Goal: Task Accomplishment & Management: Manage account settings

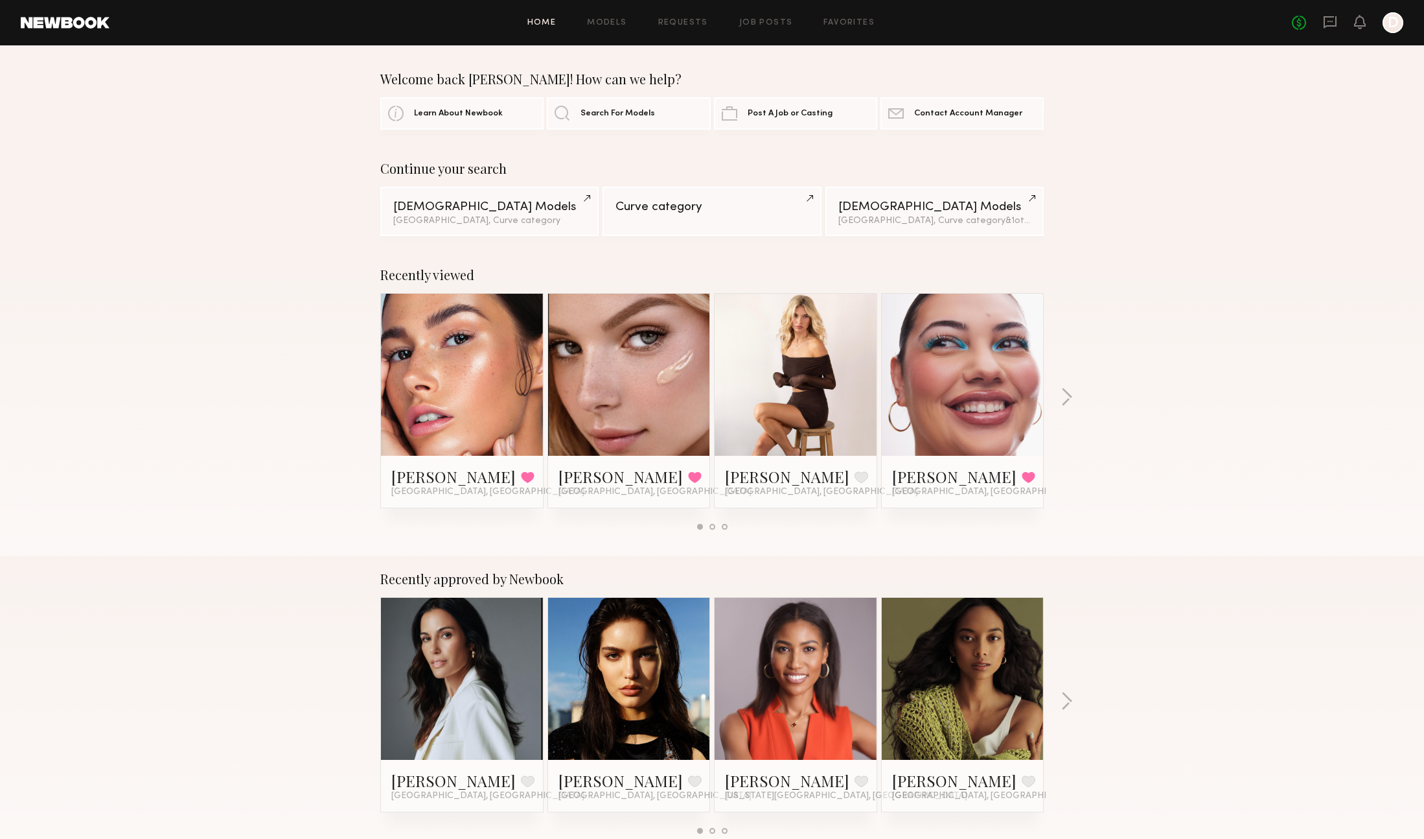
click at [922, 19] on div at bounding box center [1393, 22] width 21 height 21
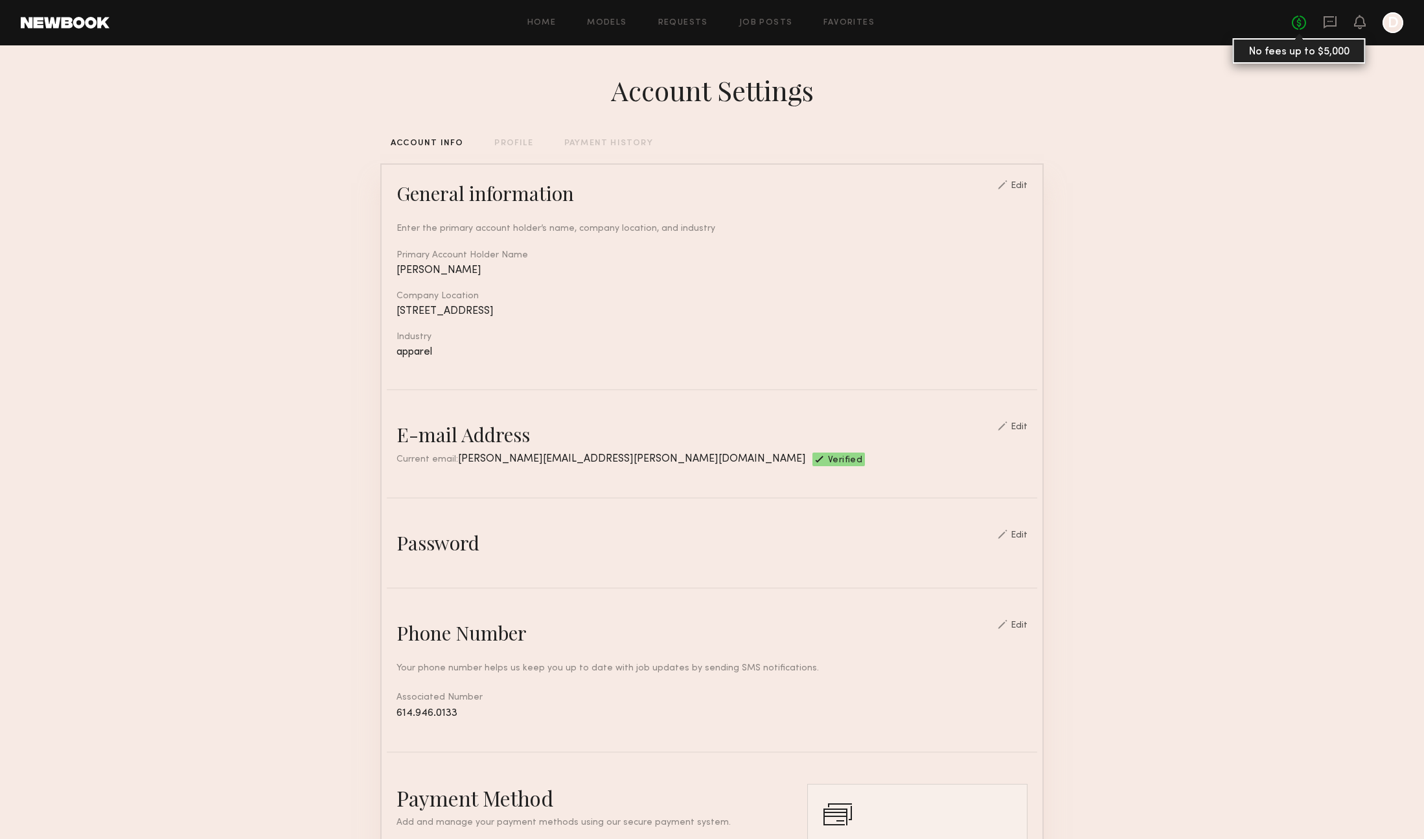
click at [922, 21] on link "No fees up to $5,000" at bounding box center [1299, 23] width 14 height 14
click at [922, 28] on icon at bounding box center [1360, 22] width 12 height 14
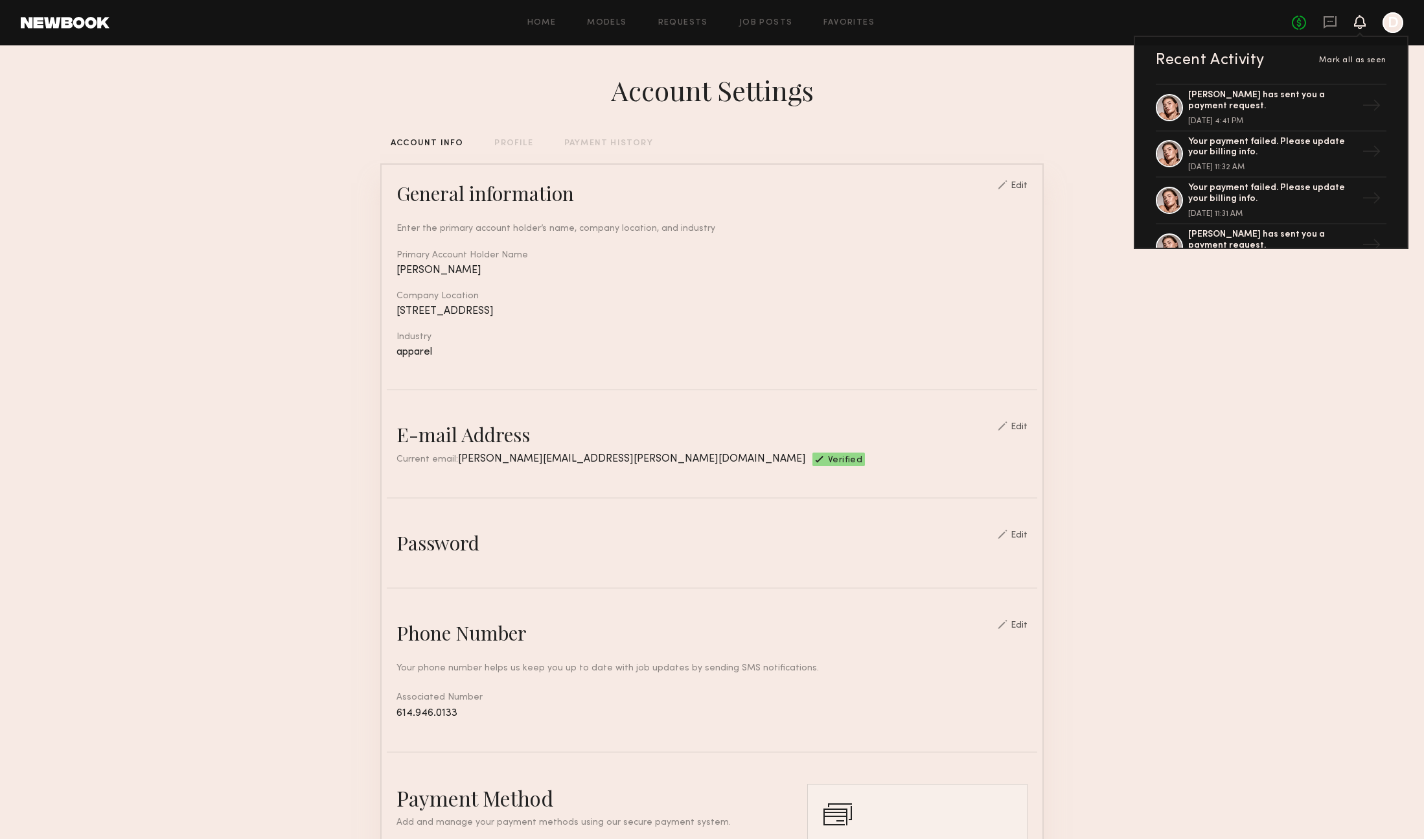
click at [922, 20] on div at bounding box center [1393, 22] width 21 height 21
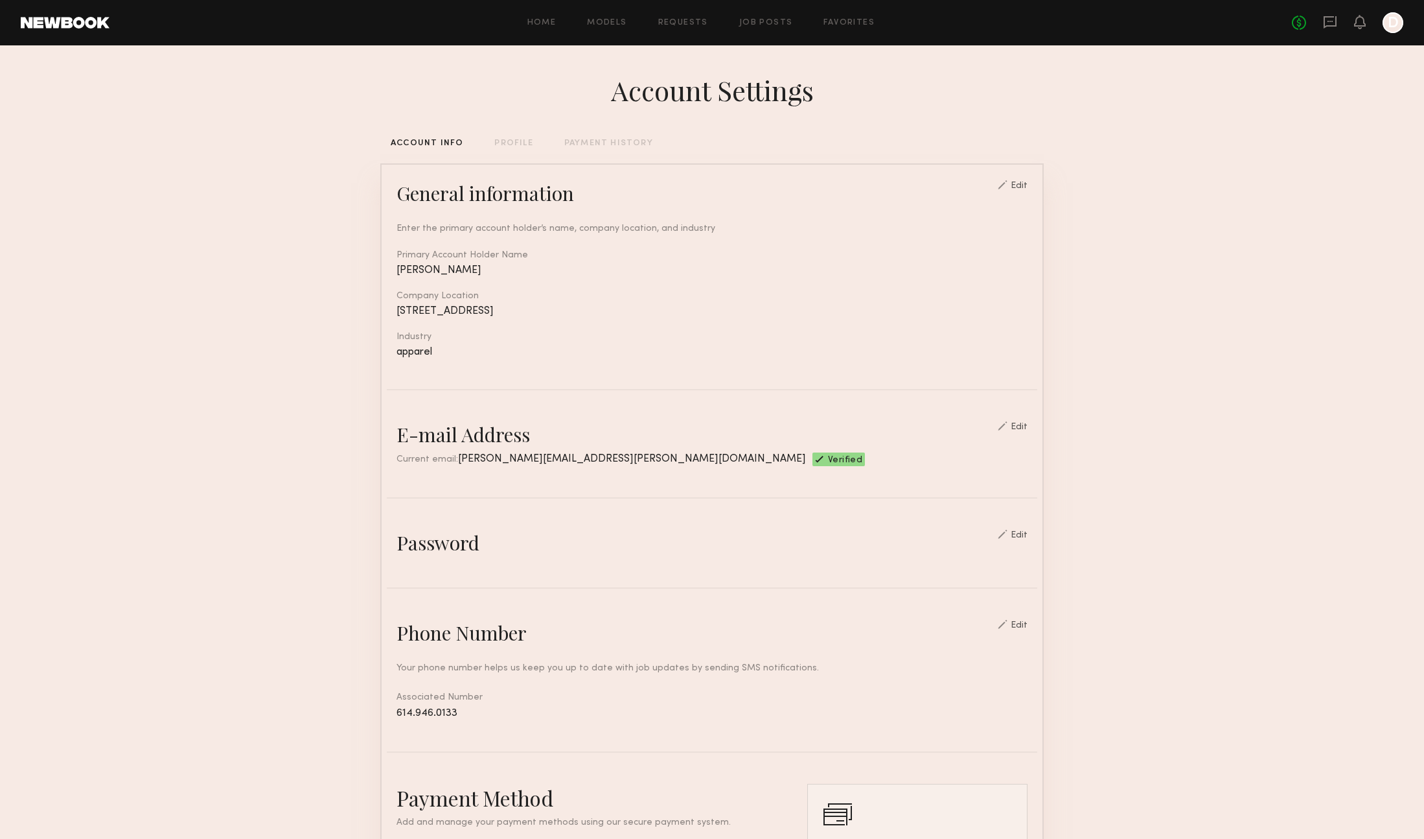
click at [922, 24] on div at bounding box center [1393, 22] width 21 height 21
click at [685, 23] on link "Requests" at bounding box center [683, 23] width 50 height 8
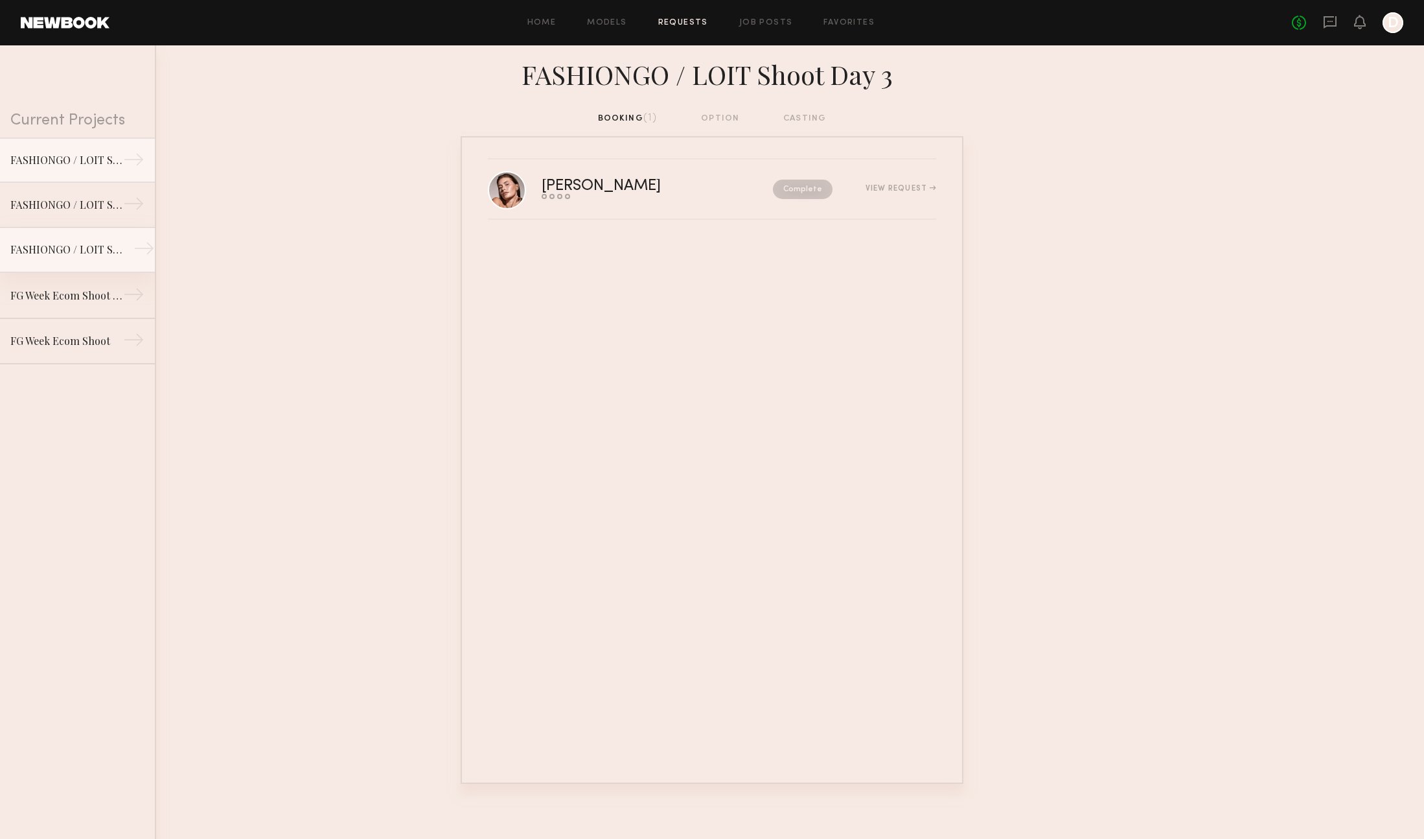
click at [65, 235] on link "FASHIONGO / LOIT Shoot Day 1 →" at bounding box center [77, 249] width 155 height 45
click at [717, 191] on div "Complete" at bounding box center [775, 188] width 116 height 19
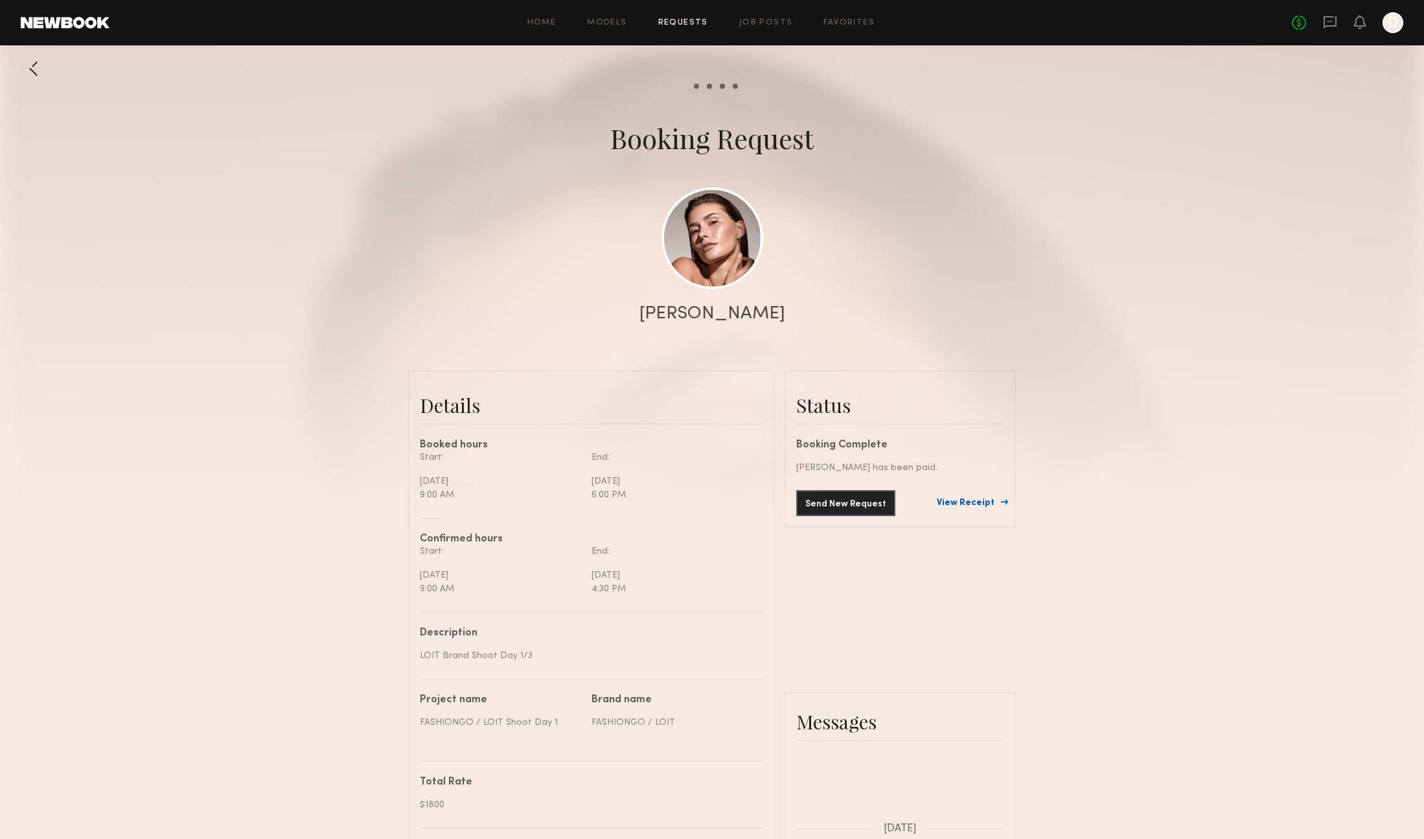
click at [922, 506] on link "View Receipt" at bounding box center [970, 502] width 67 height 9
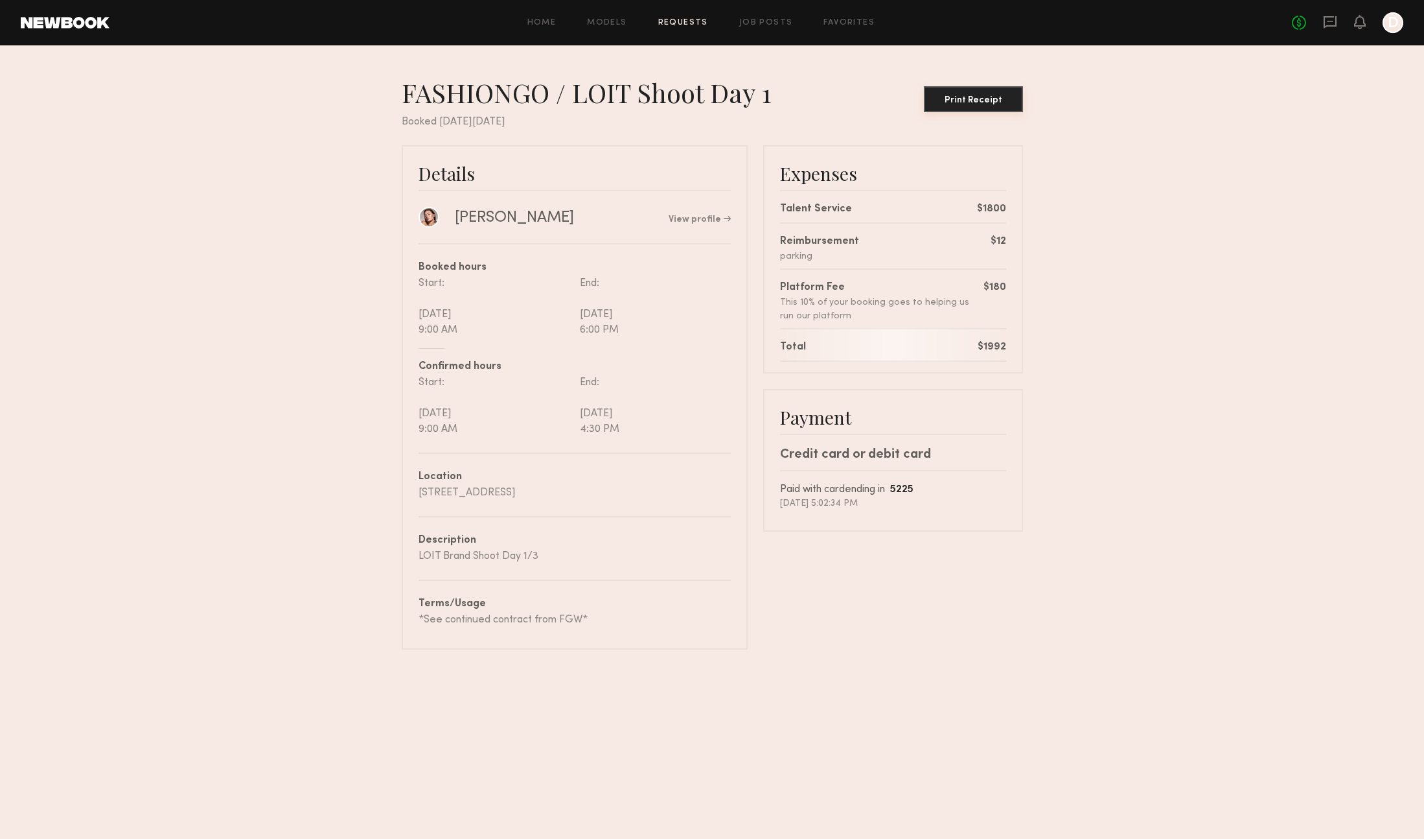
drag, startPoint x: 965, startPoint y: 97, endPoint x: 1030, endPoint y: 538, distance: 446.1
click at [922, 97] on div "Print Receipt" at bounding box center [973, 100] width 89 height 9
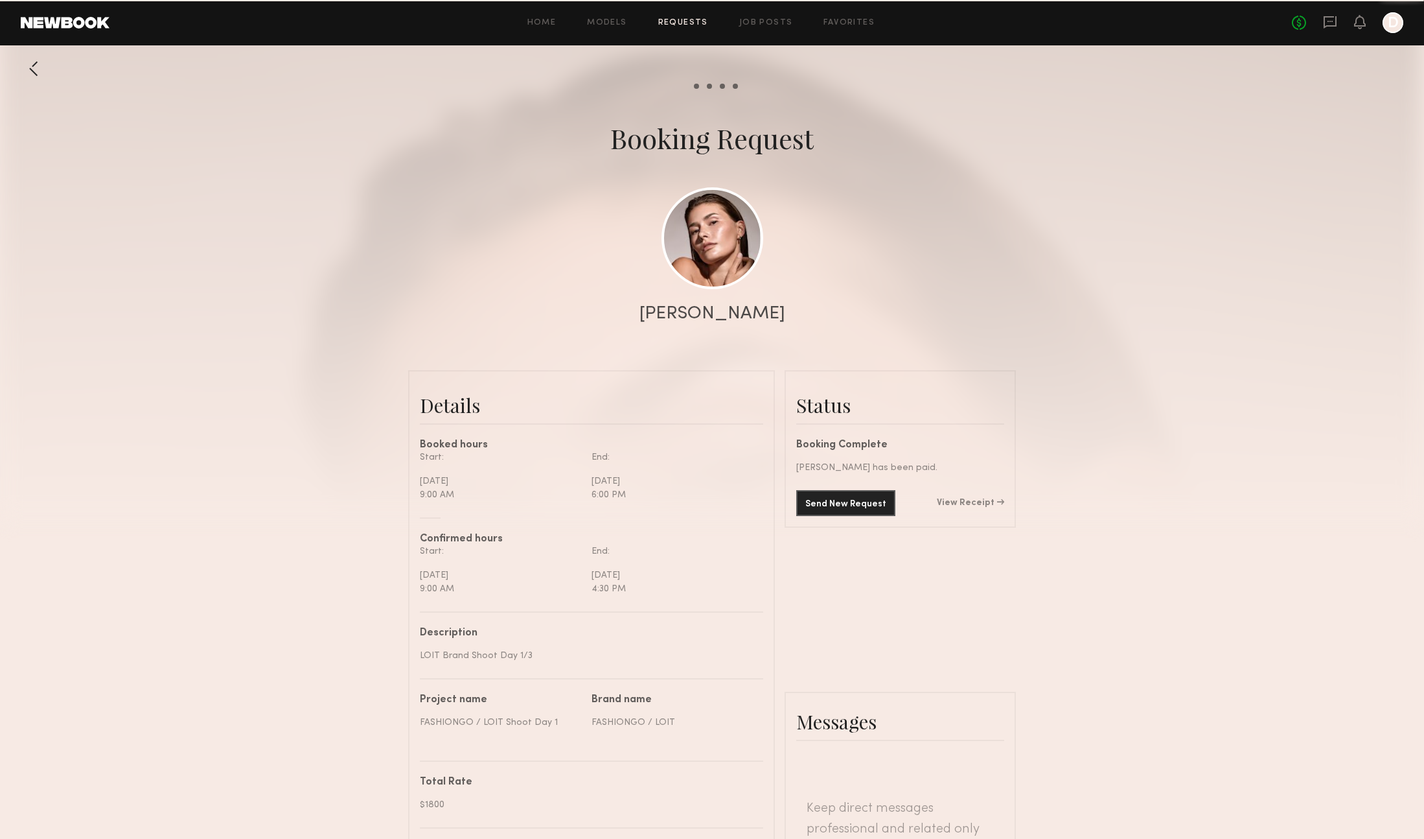
scroll to position [1209, 0]
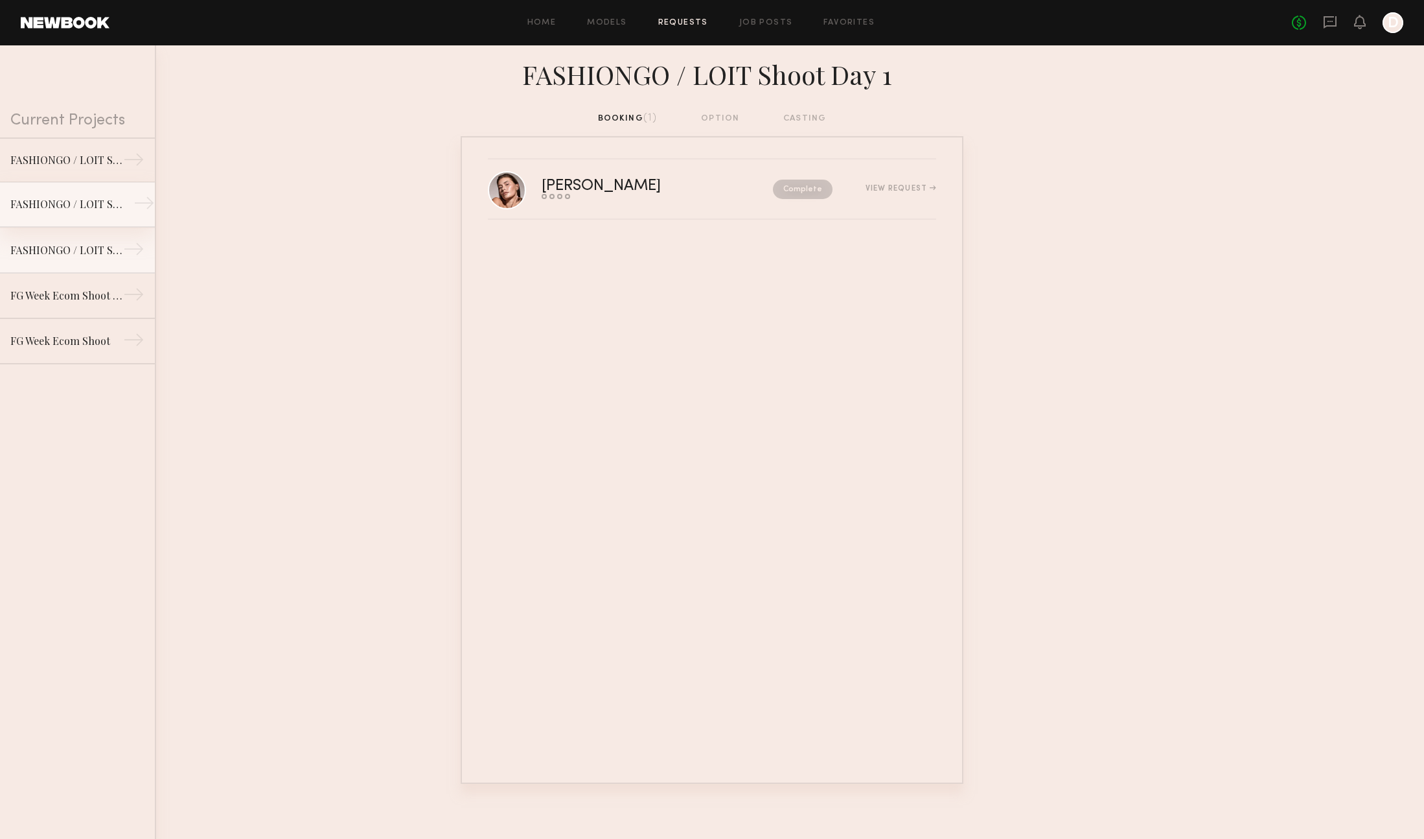
click at [84, 205] on div "FASHIONGO / LOIT Shoot Day 2" at bounding box center [66, 204] width 113 height 16
click at [696, 192] on div "[PERSON_NAME]" at bounding box center [630, 186] width 176 height 15
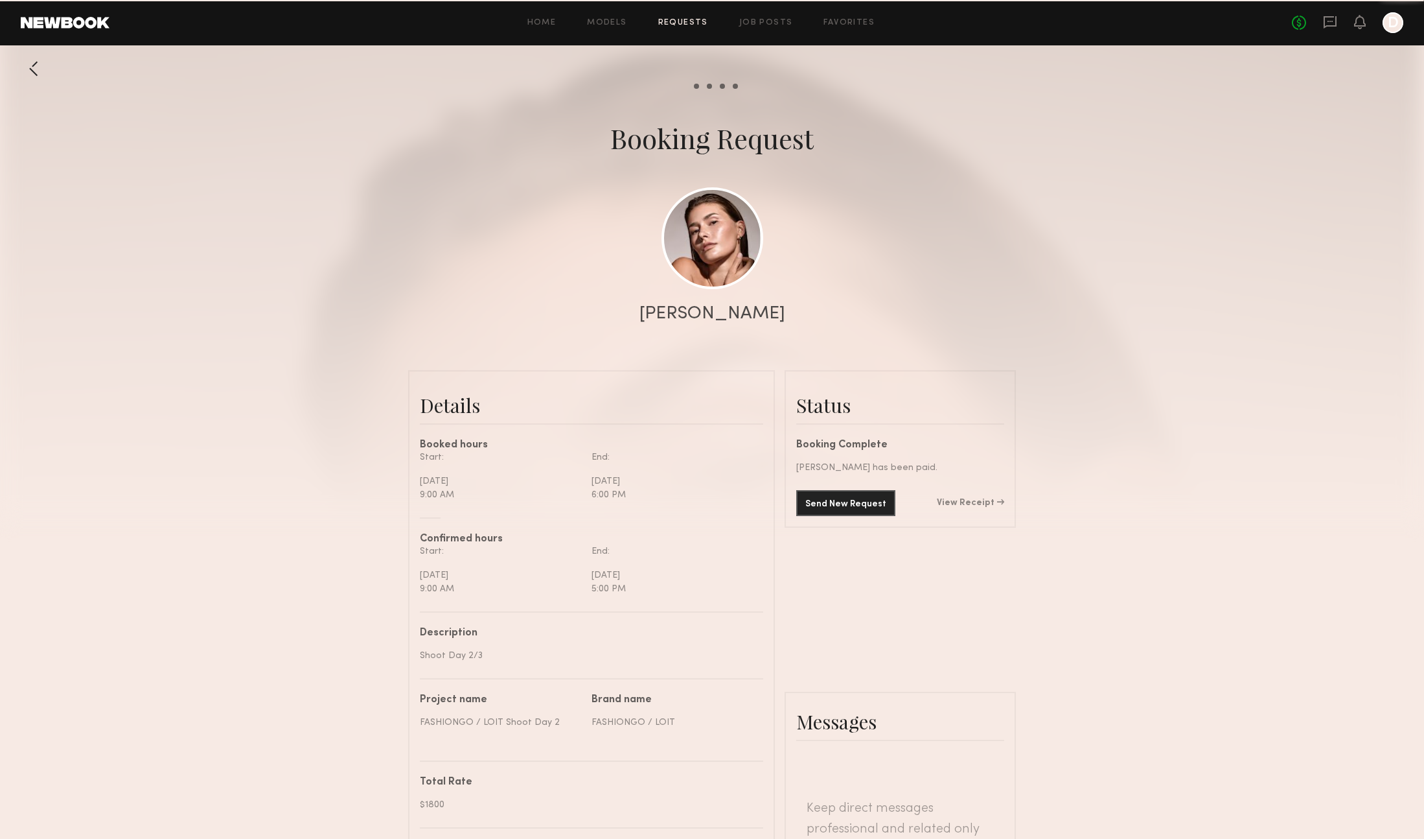
scroll to position [1209, 0]
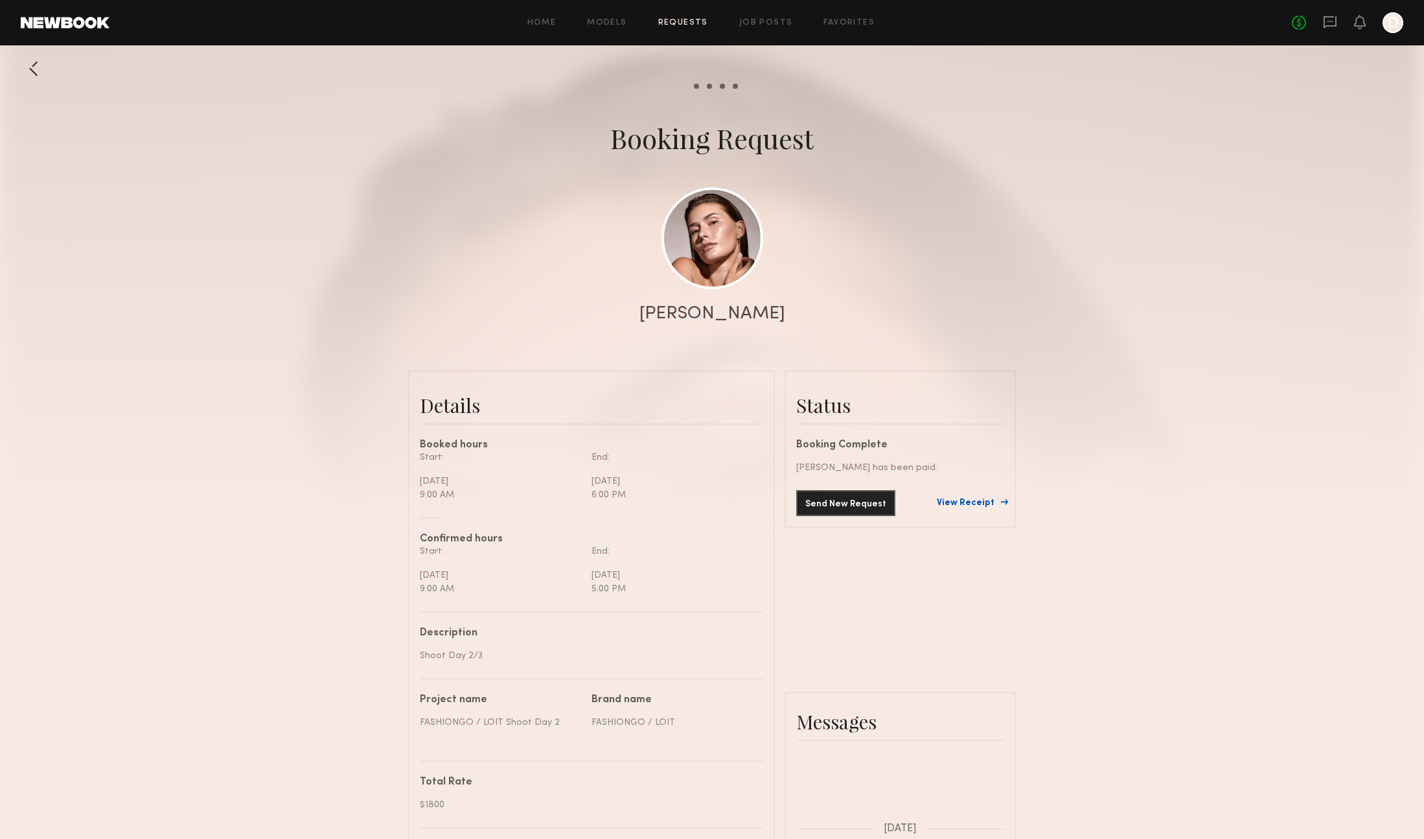
click at [922, 503] on link "View Receipt" at bounding box center [970, 502] width 67 height 9
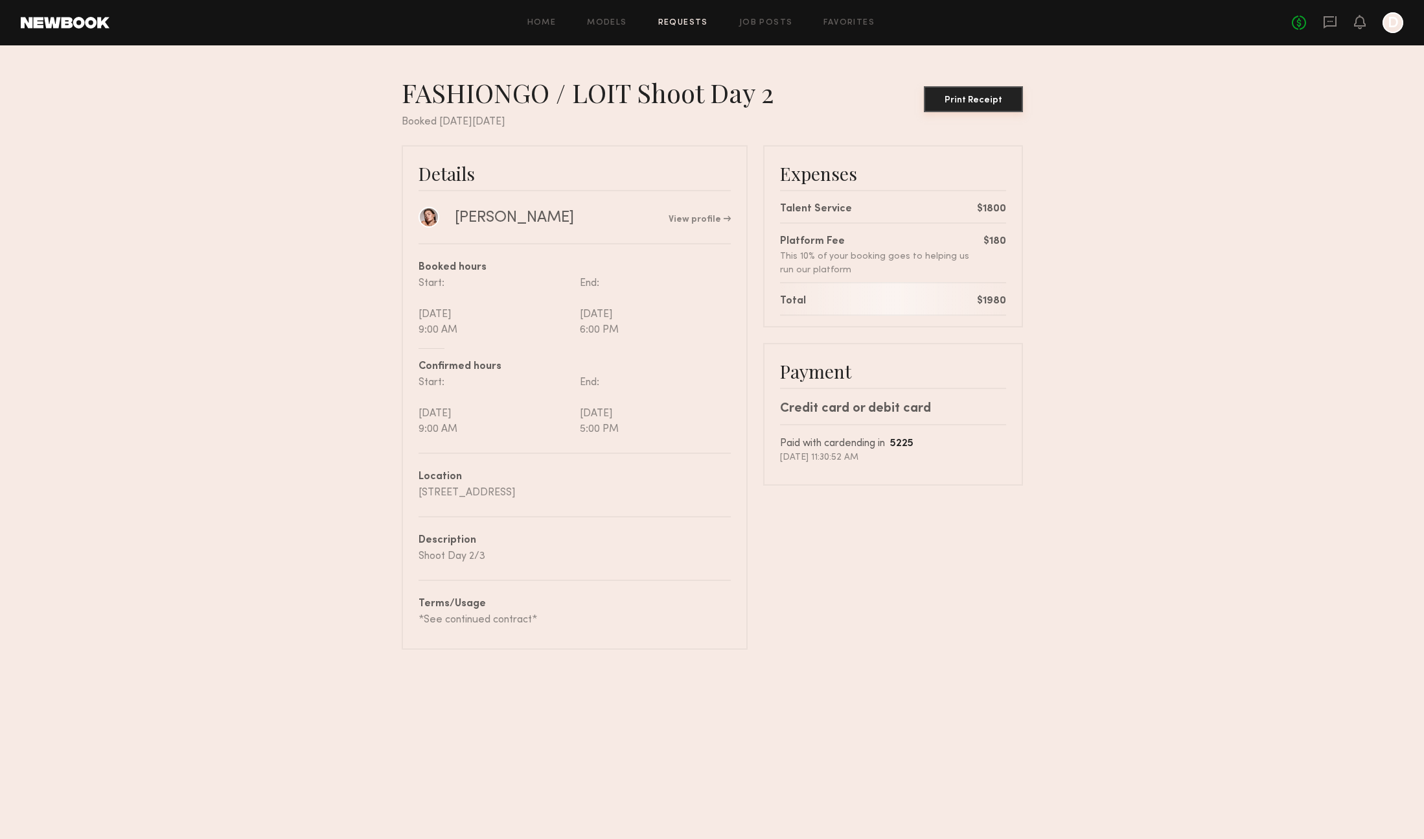
click at [922, 104] on div "Print Receipt" at bounding box center [973, 100] width 89 height 9
click at [922, 97] on div "Print Receipt" at bounding box center [973, 100] width 89 height 9
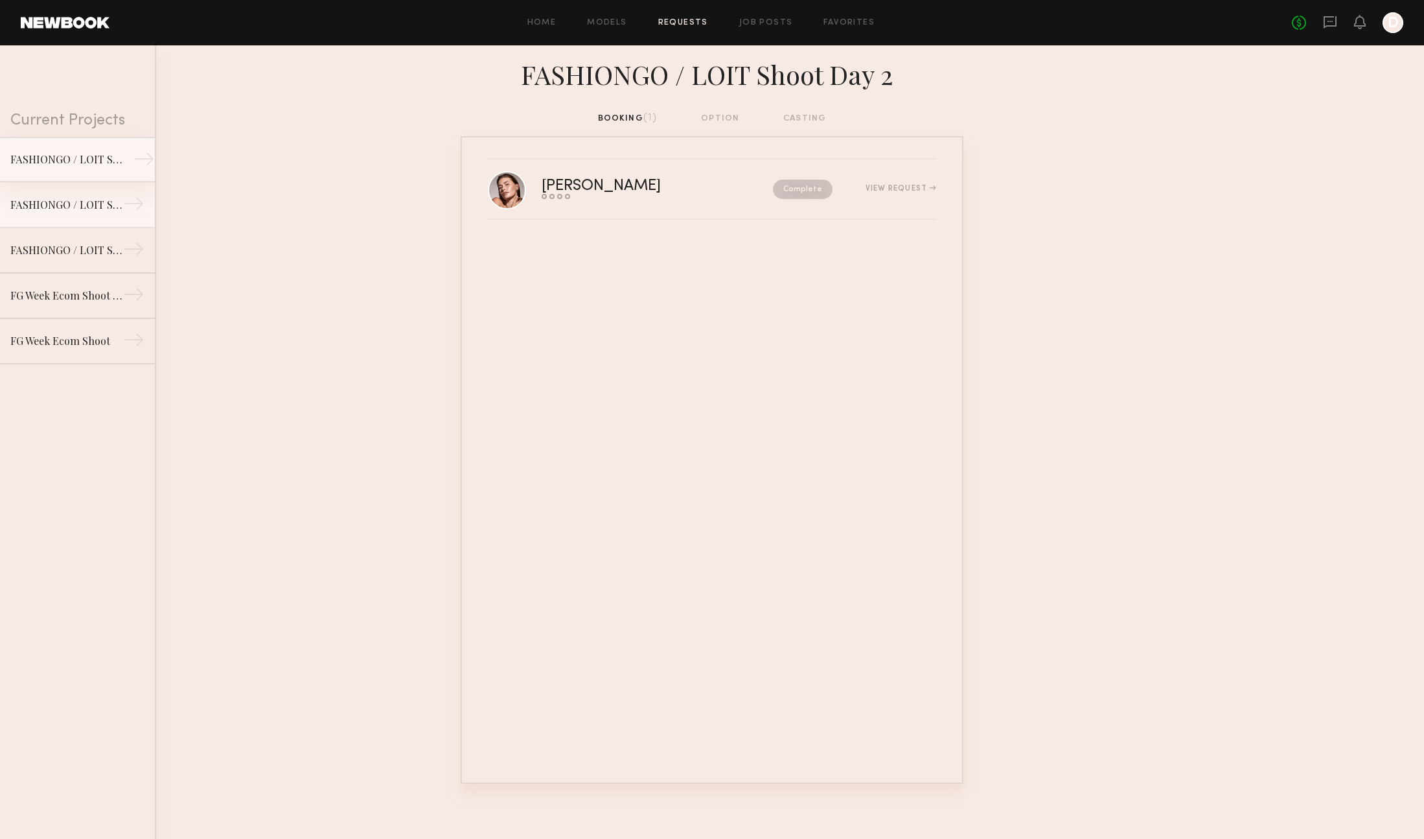
click at [71, 163] on div "FASHIONGO / LOIT Shoot Day 3" at bounding box center [66, 160] width 113 height 16
click at [914, 191] on div "View Request" at bounding box center [901, 189] width 71 height 8
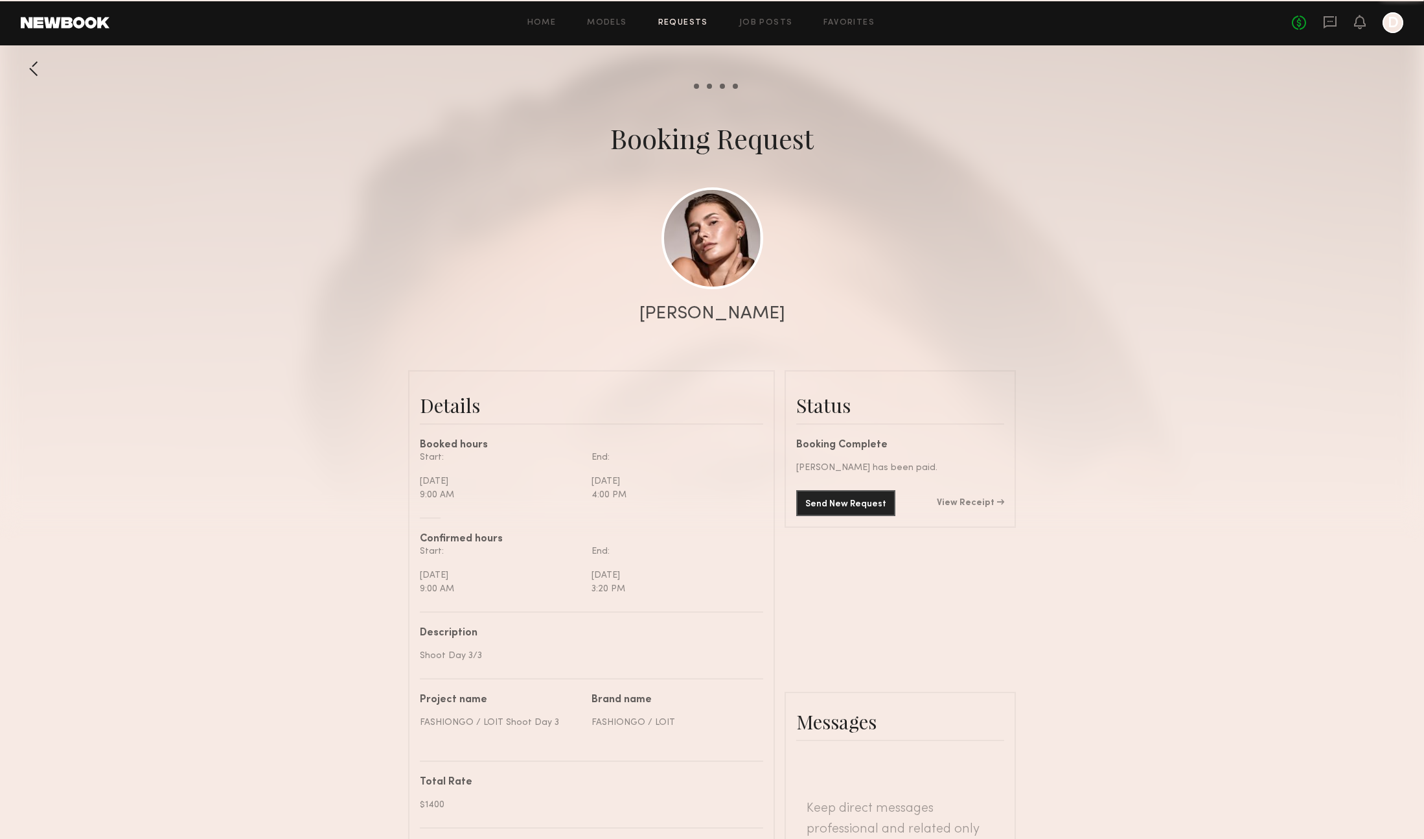
scroll to position [1209, 0]
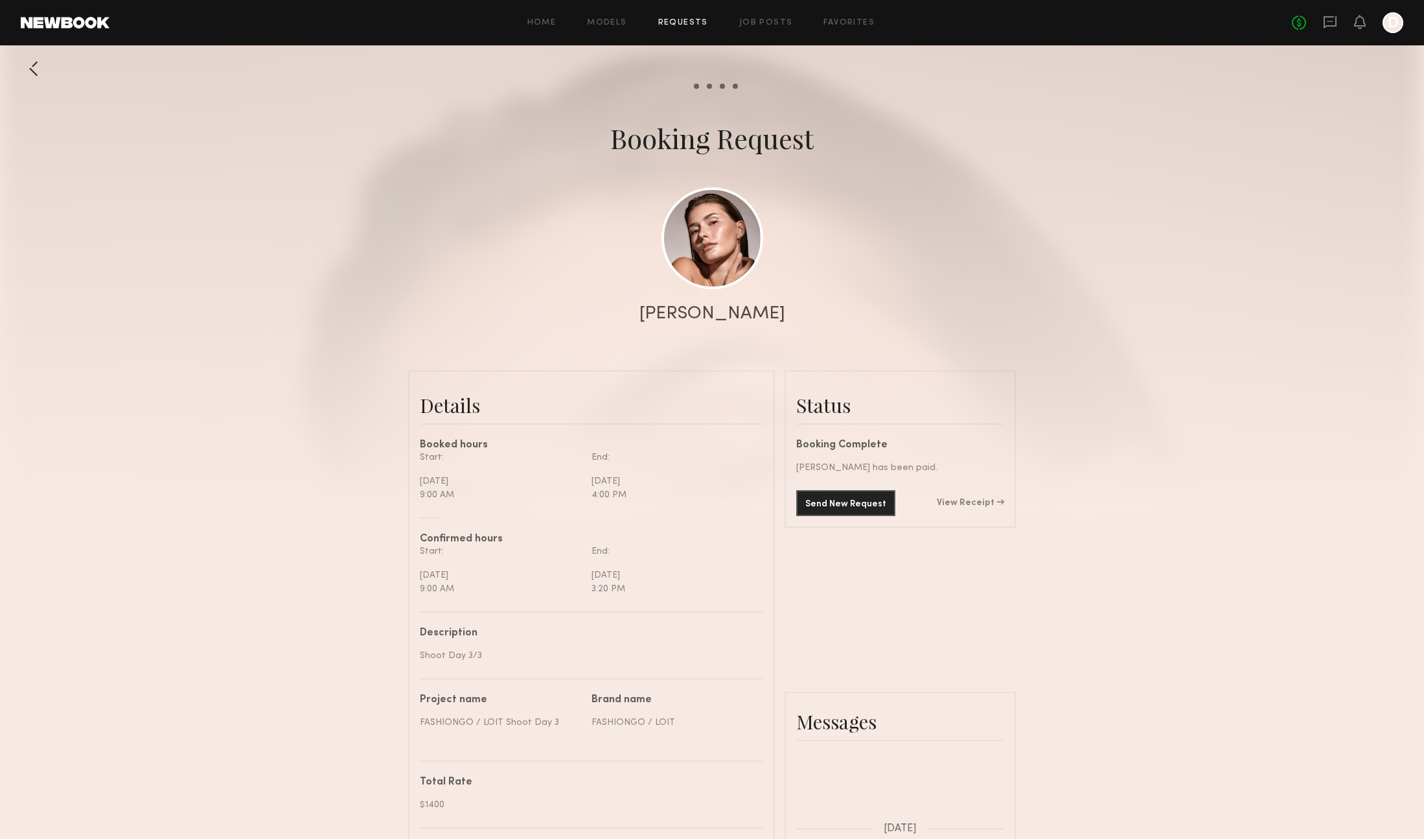
click at [922, 501] on link "View Receipt" at bounding box center [970, 502] width 67 height 9
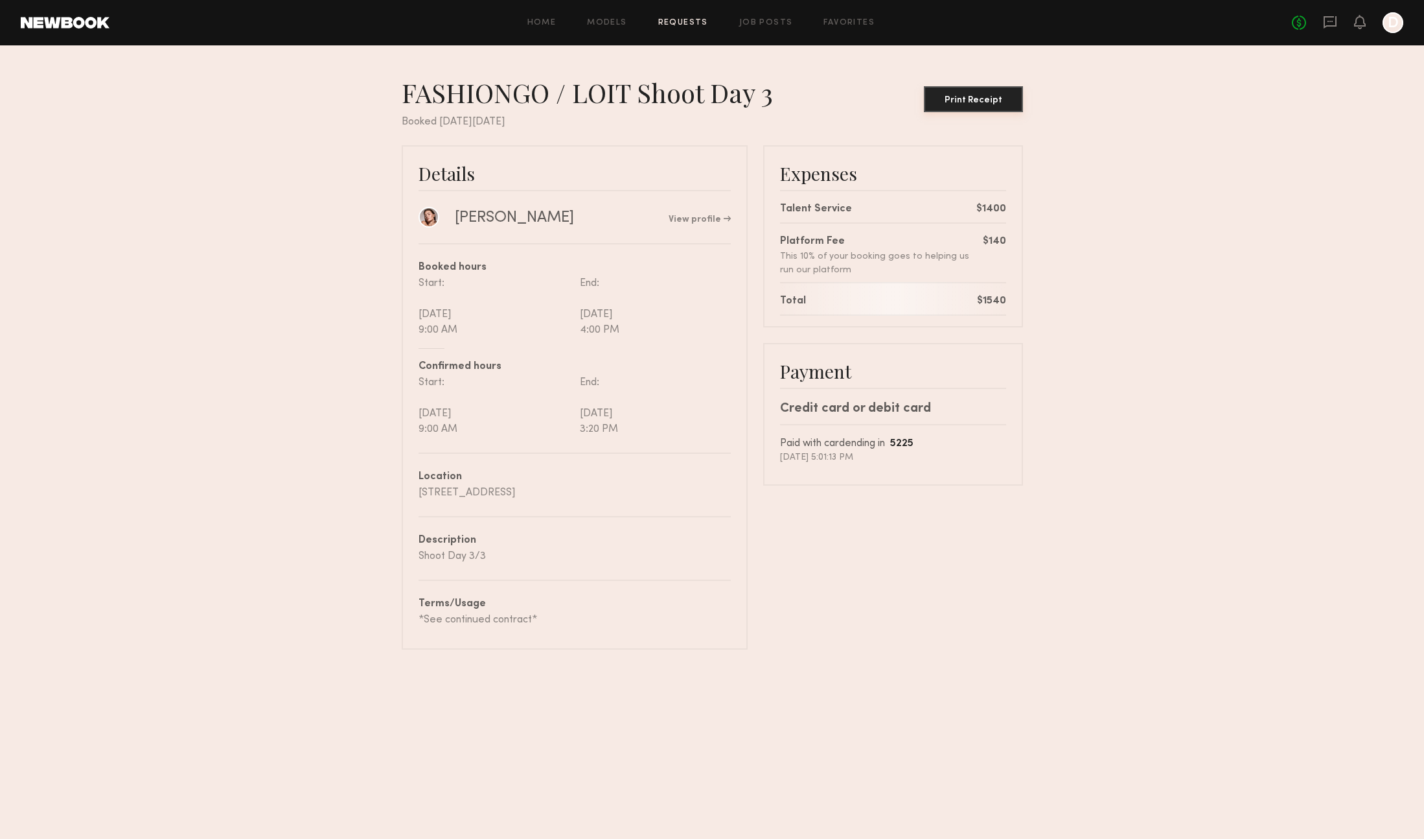
click at [922, 104] on div "Print Receipt" at bounding box center [973, 100] width 89 height 9
